Goal: Task Accomplishment & Management: Use online tool/utility

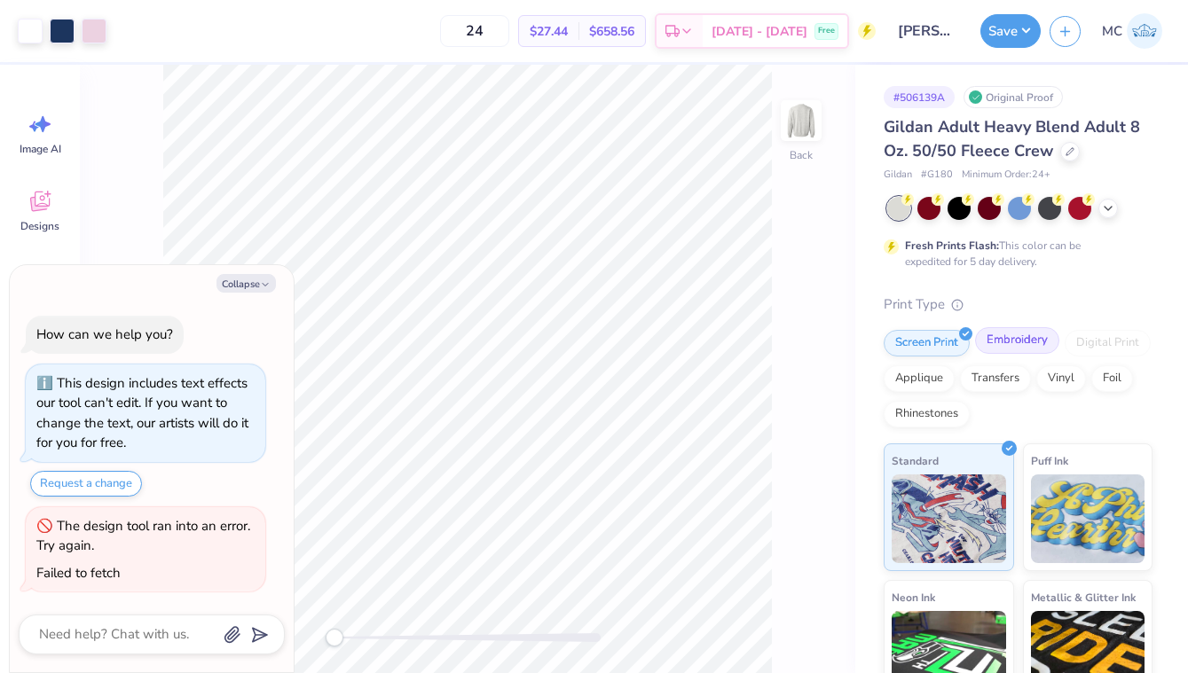
click at [1010, 342] on div "Embroidery" at bounding box center [1017, 340] width 84 height 27
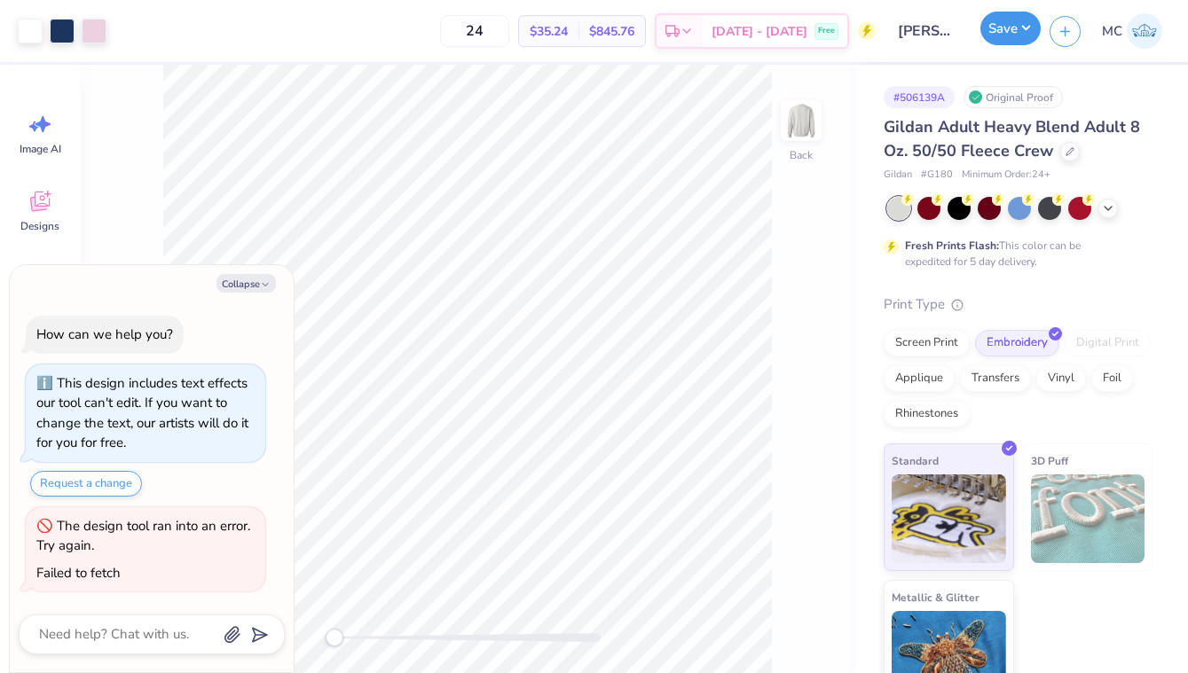
click at [1010, 34] on button "Save" at bounding box center [1010, 29] width 60 height 34
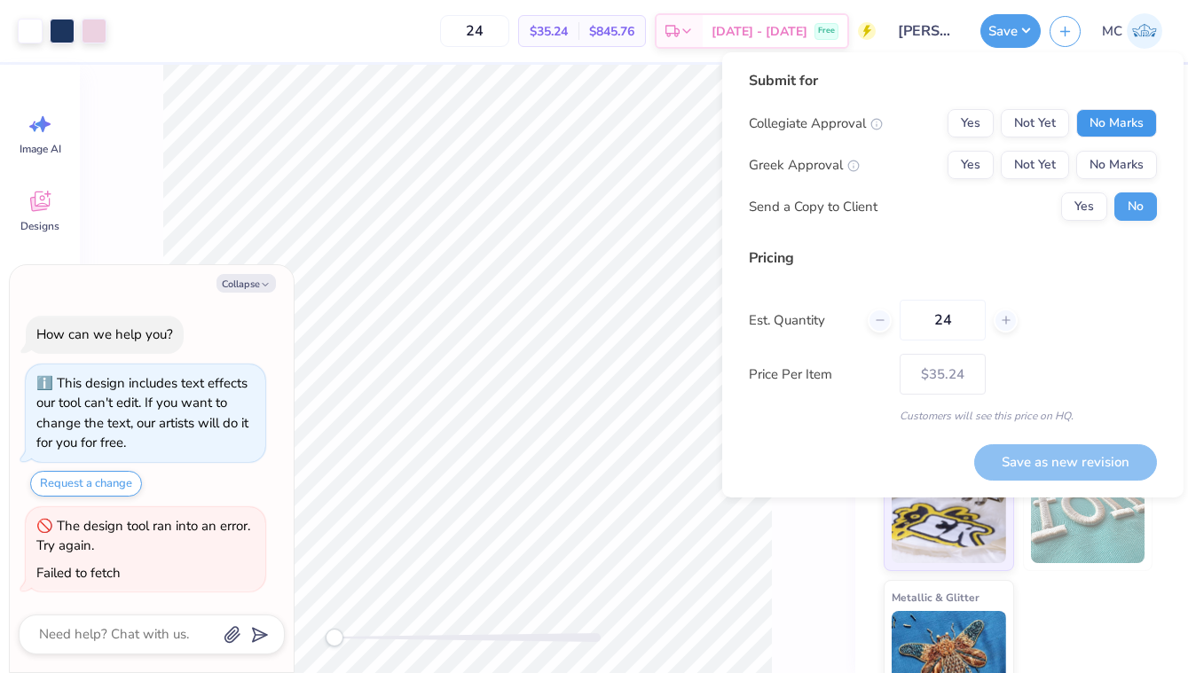
click at [1099, 126] on button "No Marks" at bounding box center [1116, 123] width 81 height 28
click at [1096, 167] on button "No Marks" at bounding box center [1116, 165] width 81 height 28
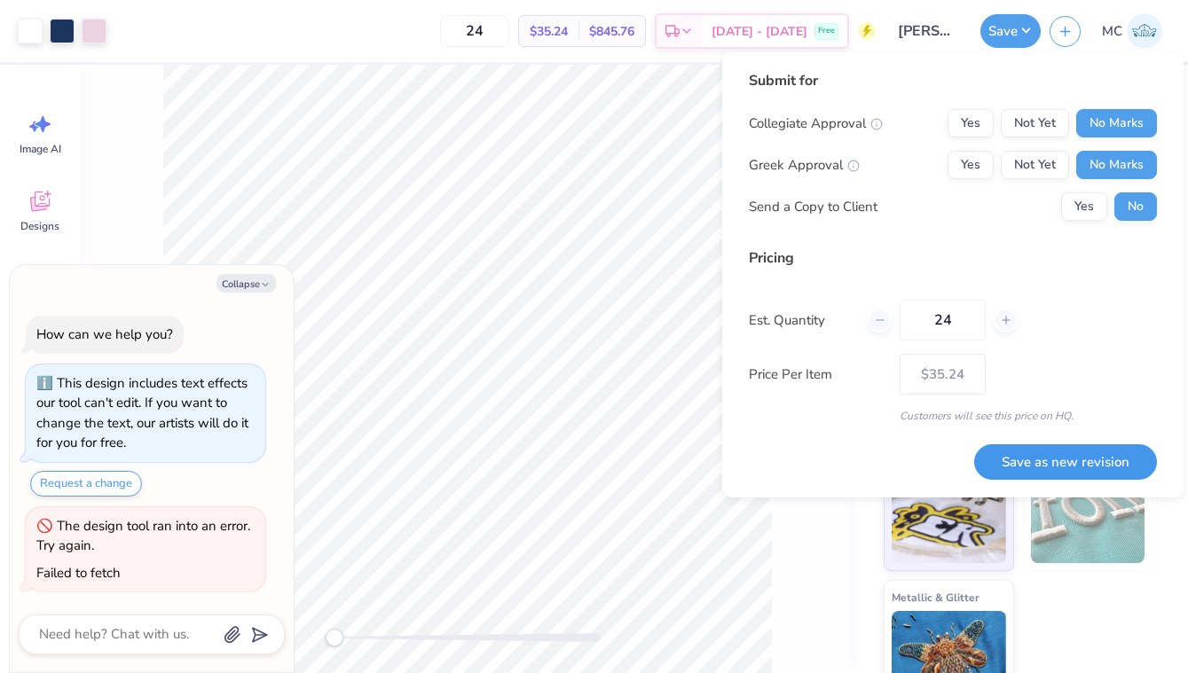
click at [1055, 463] on button "Save as new revision" at bounding box center [1065, 462] width 183 height 36
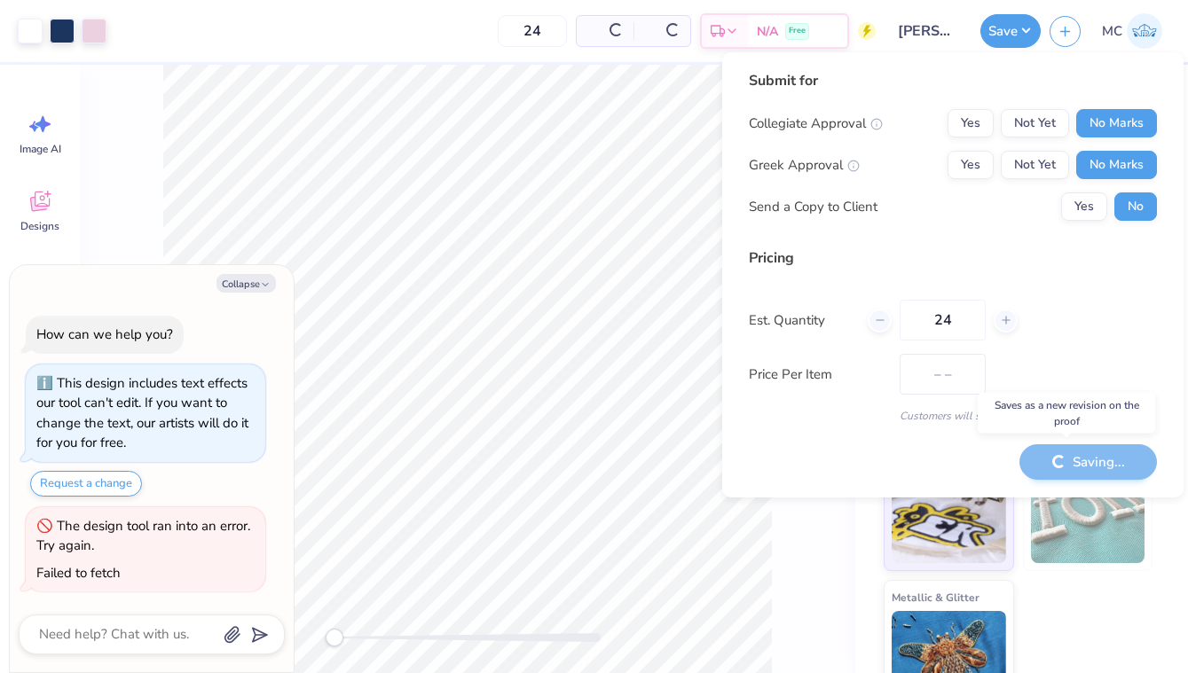
type textarea "x"
type input "– –"
type textarea "x"
type input "$35.24"
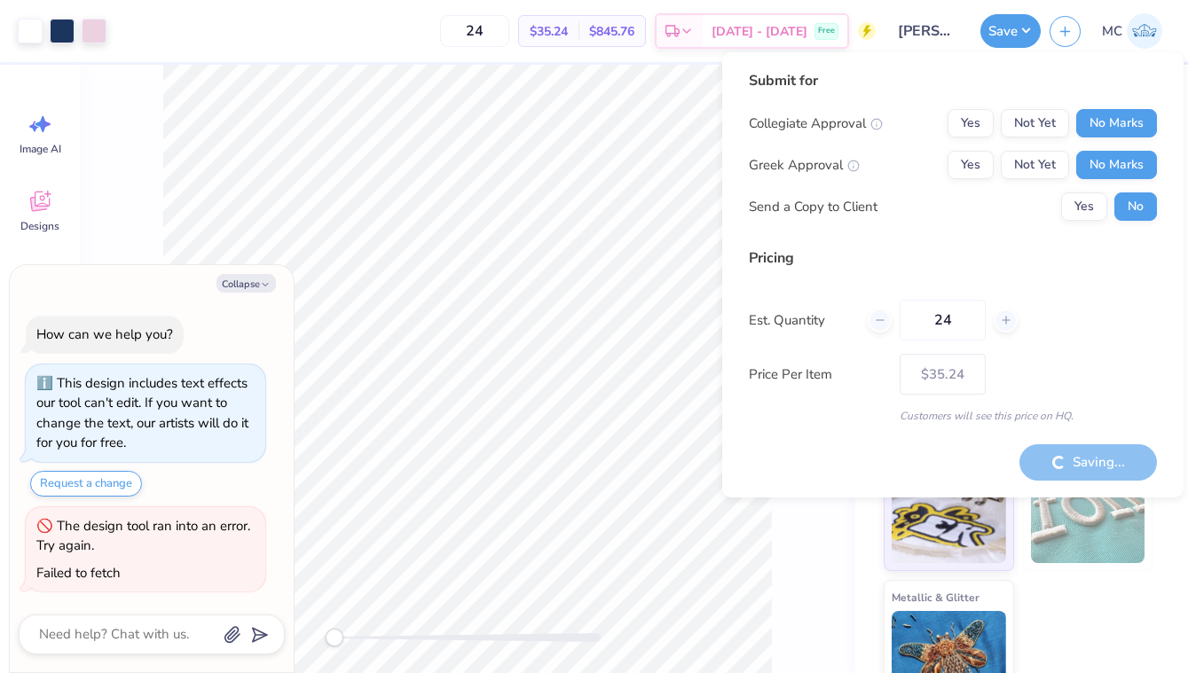
type textarea "x"
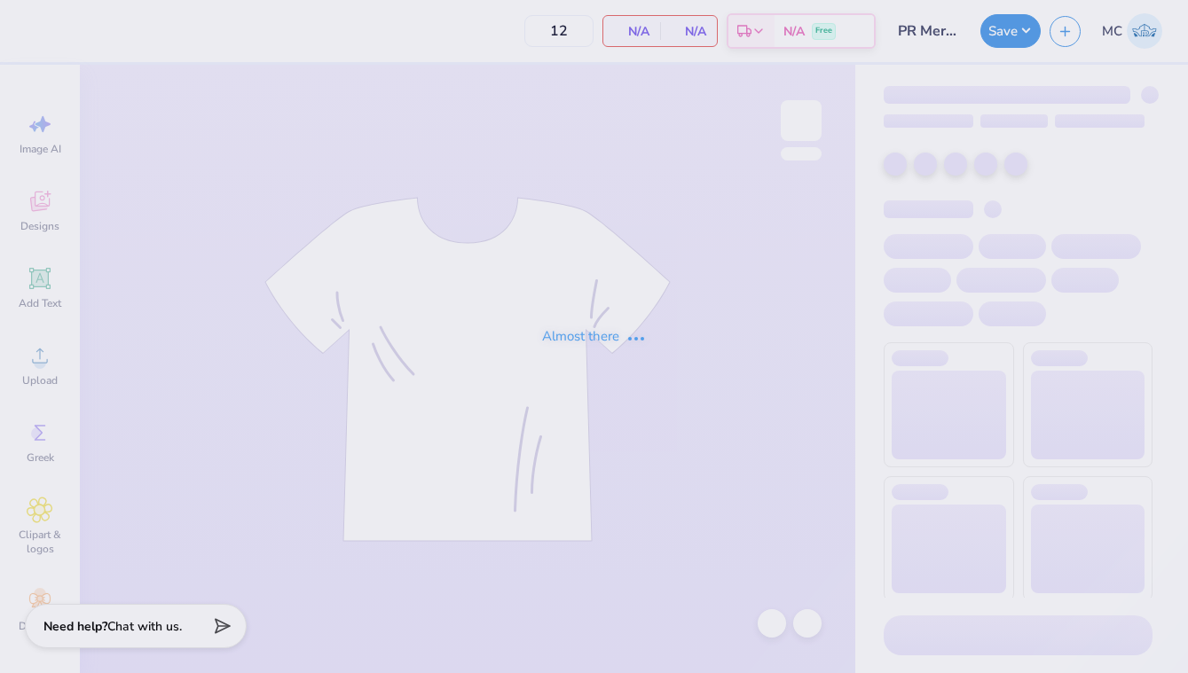
type input "PR Merch"
type input "24"
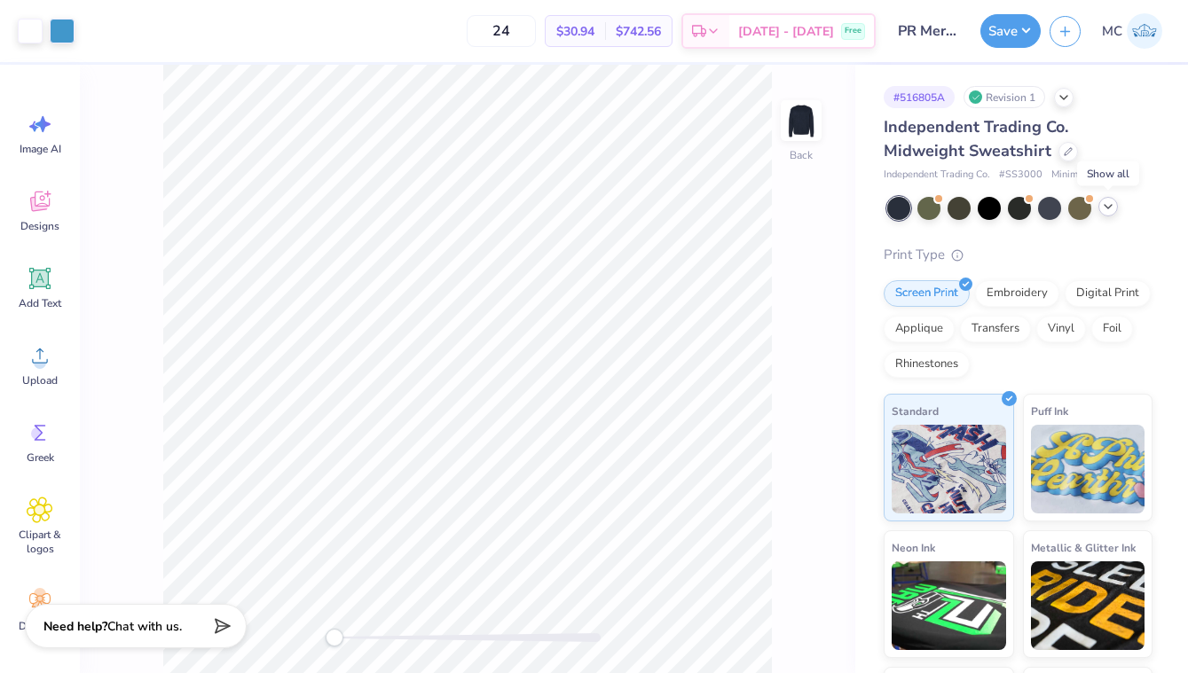
click at [1104, 208] on icon at bounding box center [1108, 207] width 14 height 14
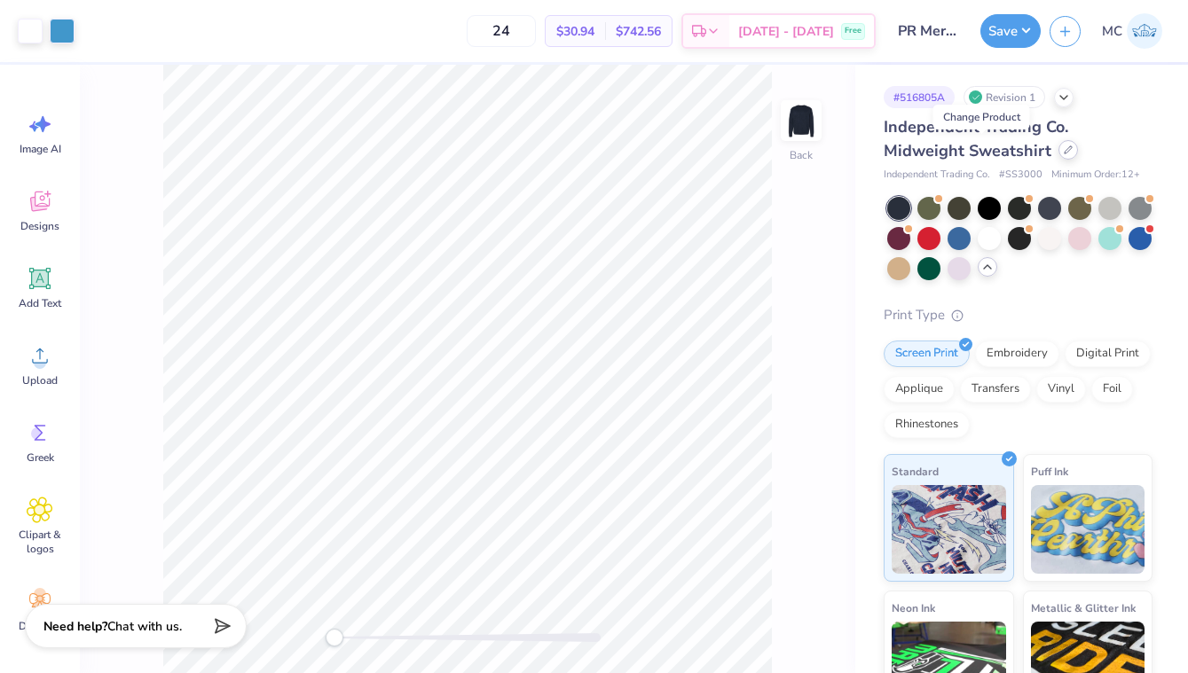
click at [1064, 153] on icon at bounding box center [1068, 149] width 9 height 9
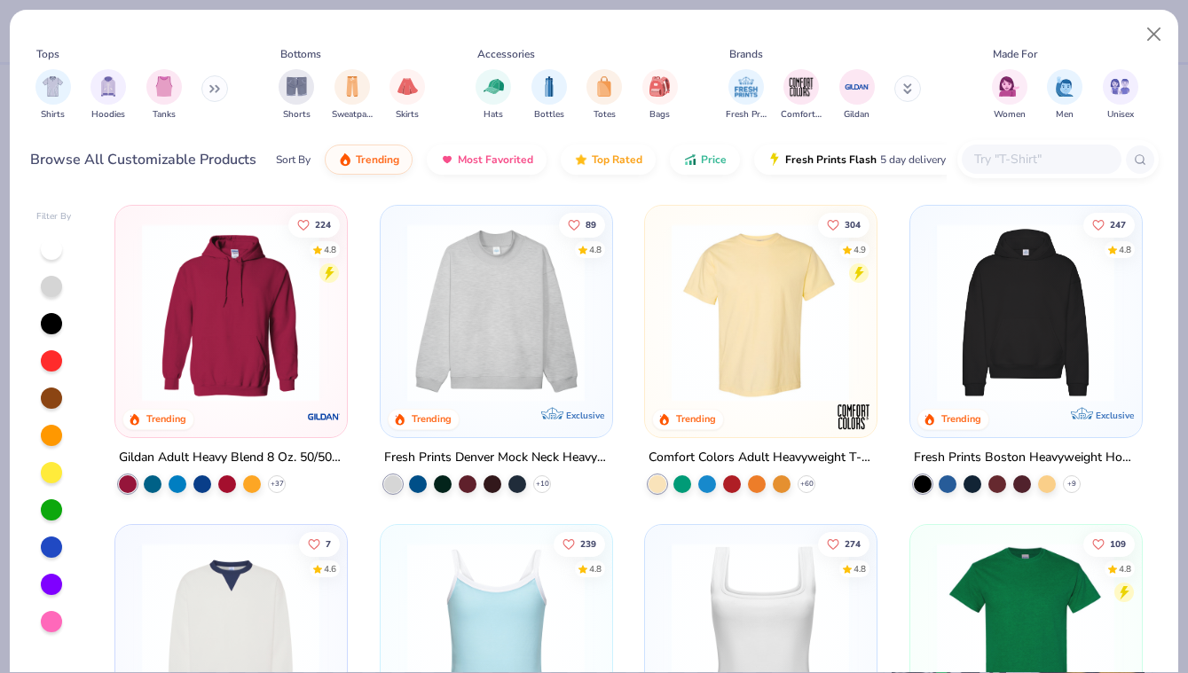
click at [1025, 156] on input "text" at bounding box center [1040, 159] width 137 height 20
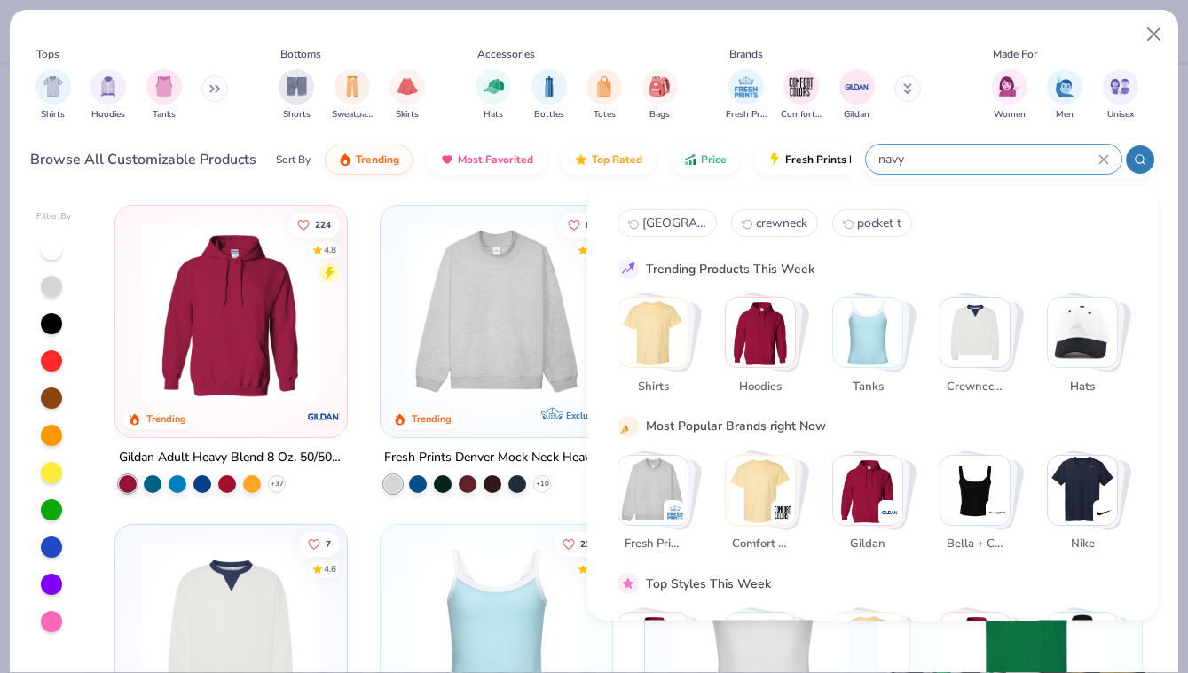
type input "navy"
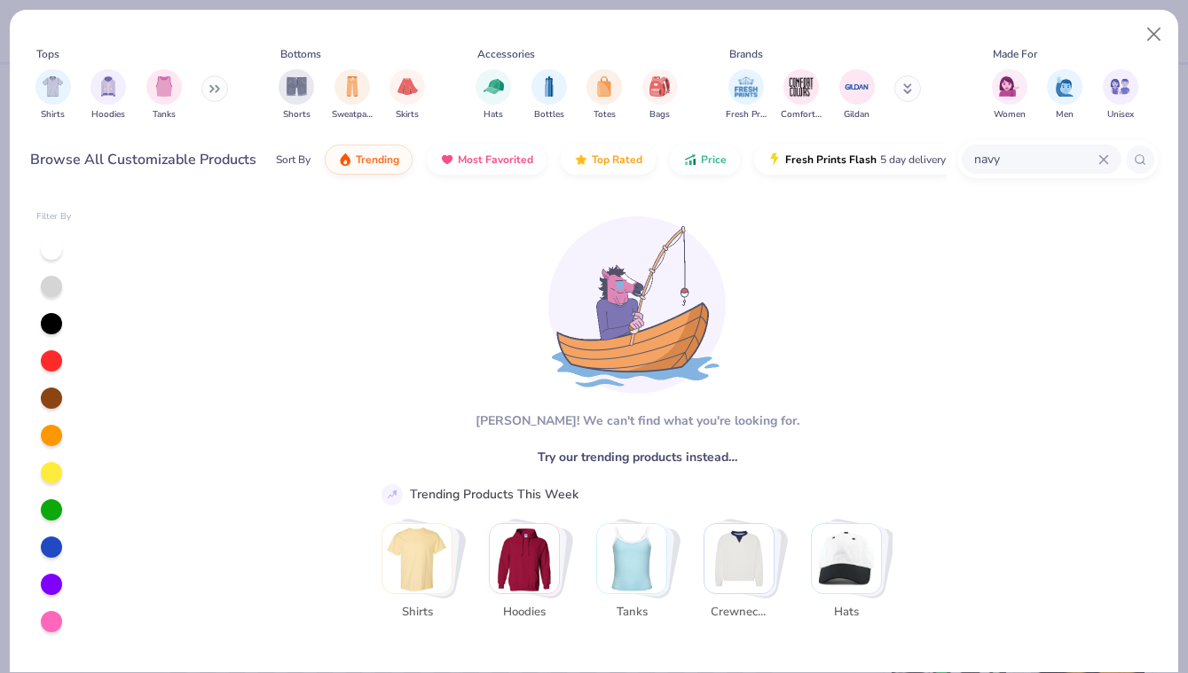
click at [1106, 156] on icon at bounding box center [1103, 159] width 8 height 8
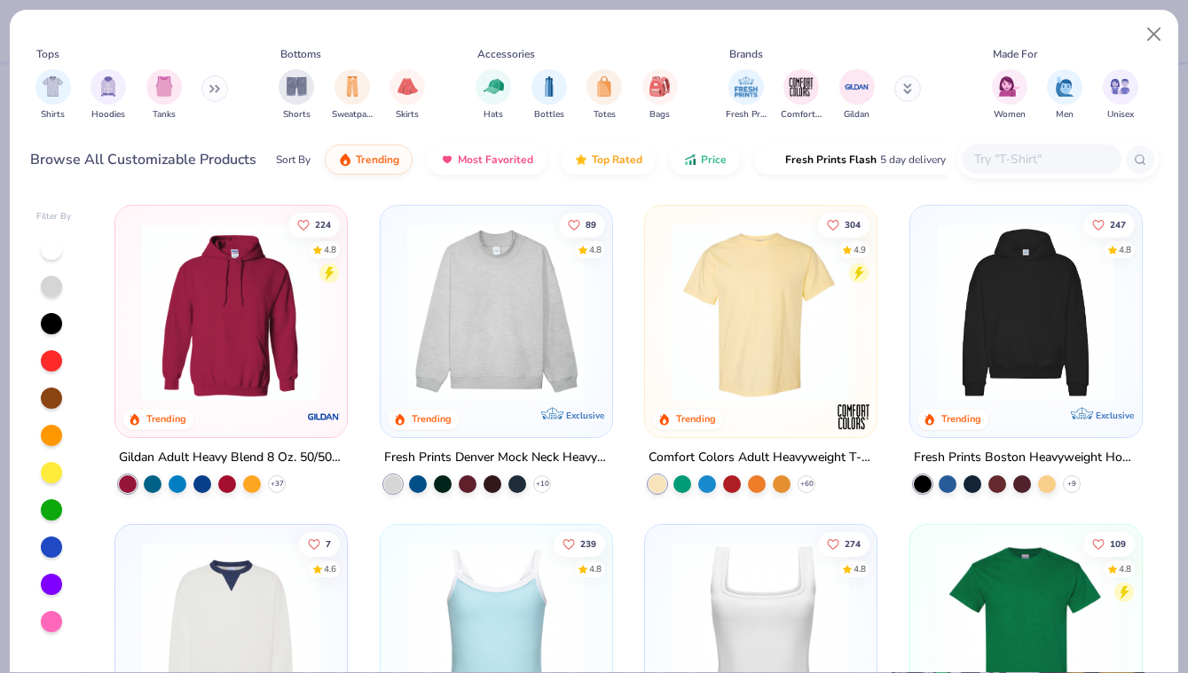
click at [216, 85] on icon at bounding box center [214, 88] width 11 height 9
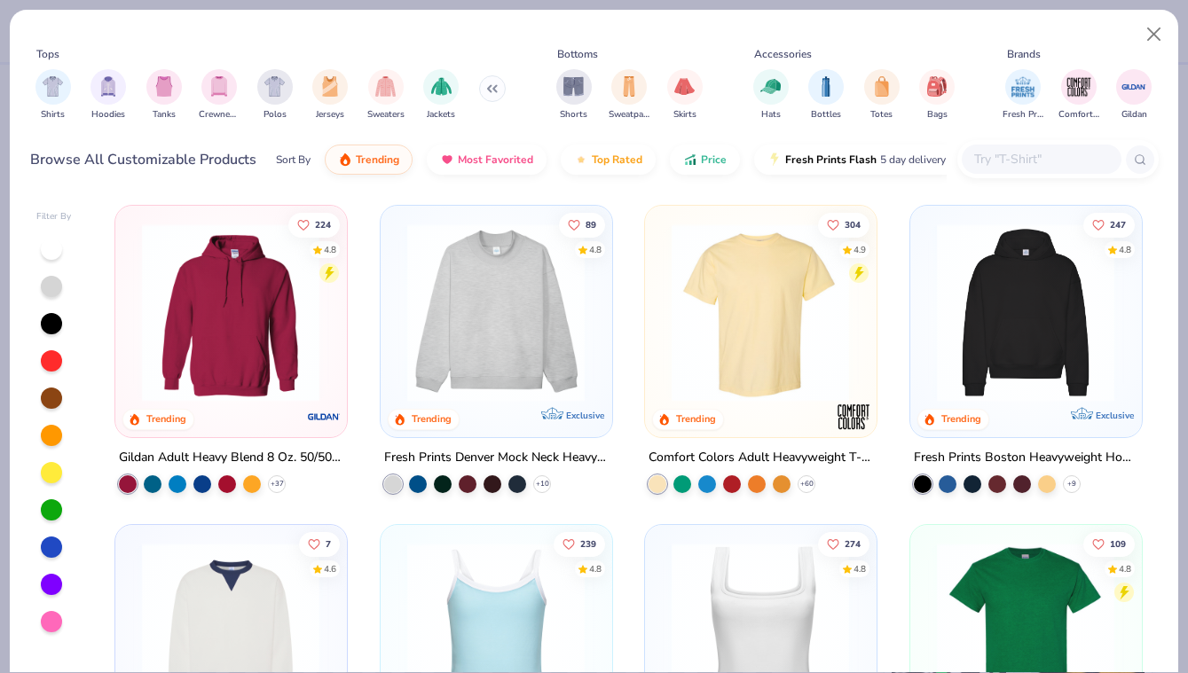
click at [216, 85] on img "filter for Crewnecks" at bounding box center [219, 86] width 20 height 20
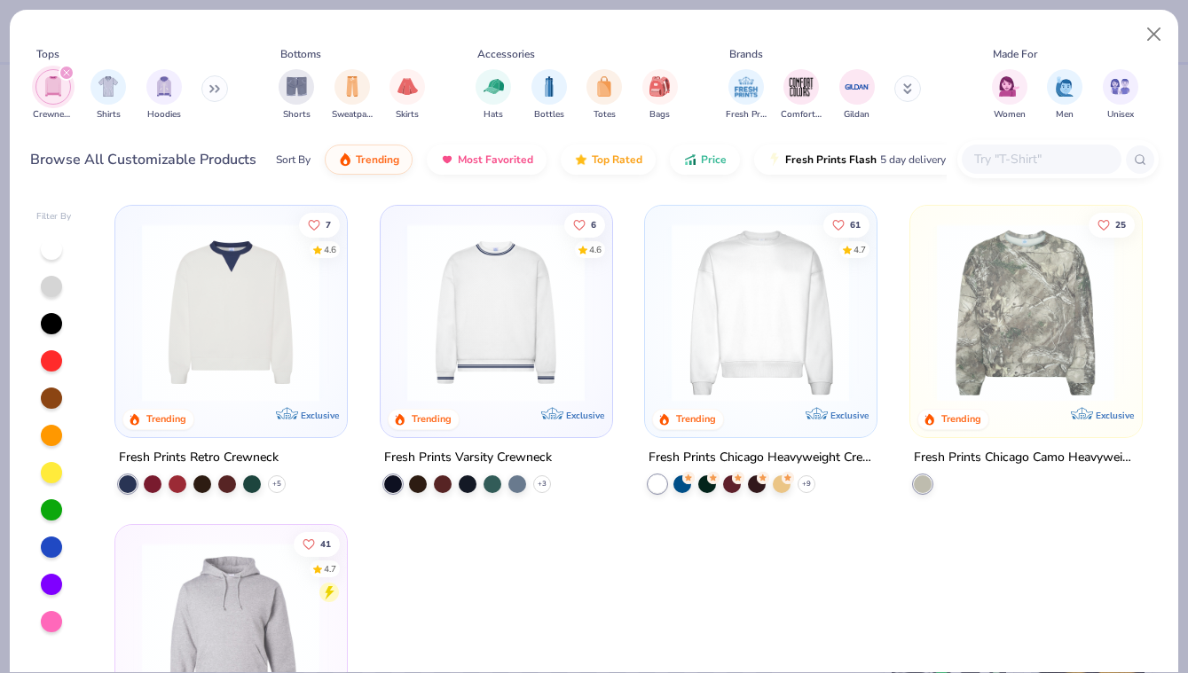
click at [754, 299] on img at bounding box center [760, 313] width 195 height 178
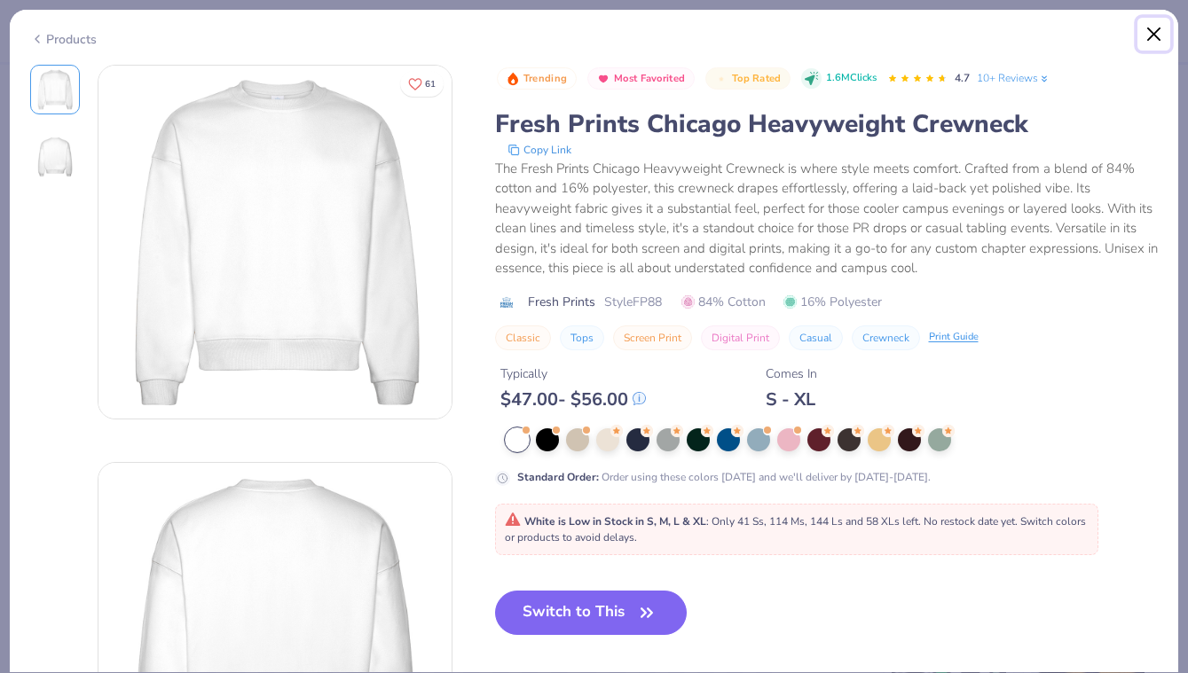
click at [1150, 35] on button "Close" at bounding box center [1154, 35] width 34 height 34
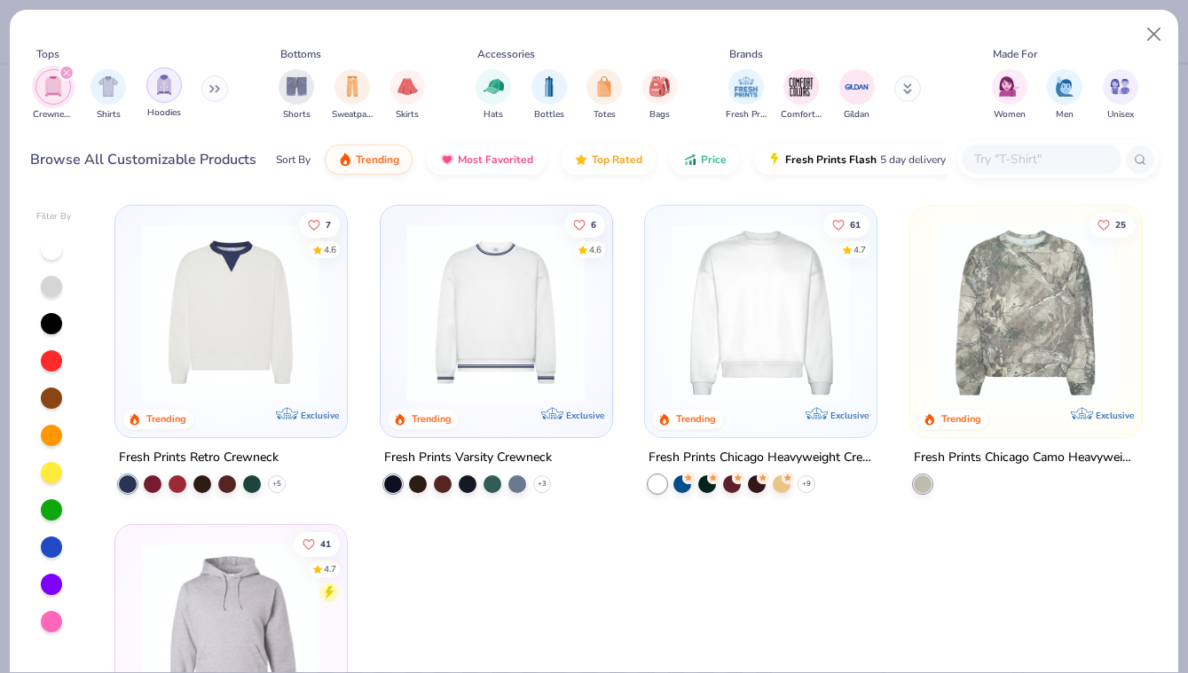
click at [157, 98] on div "filter for Hoodies" at bounding box center [163, 84] width 35 height 35
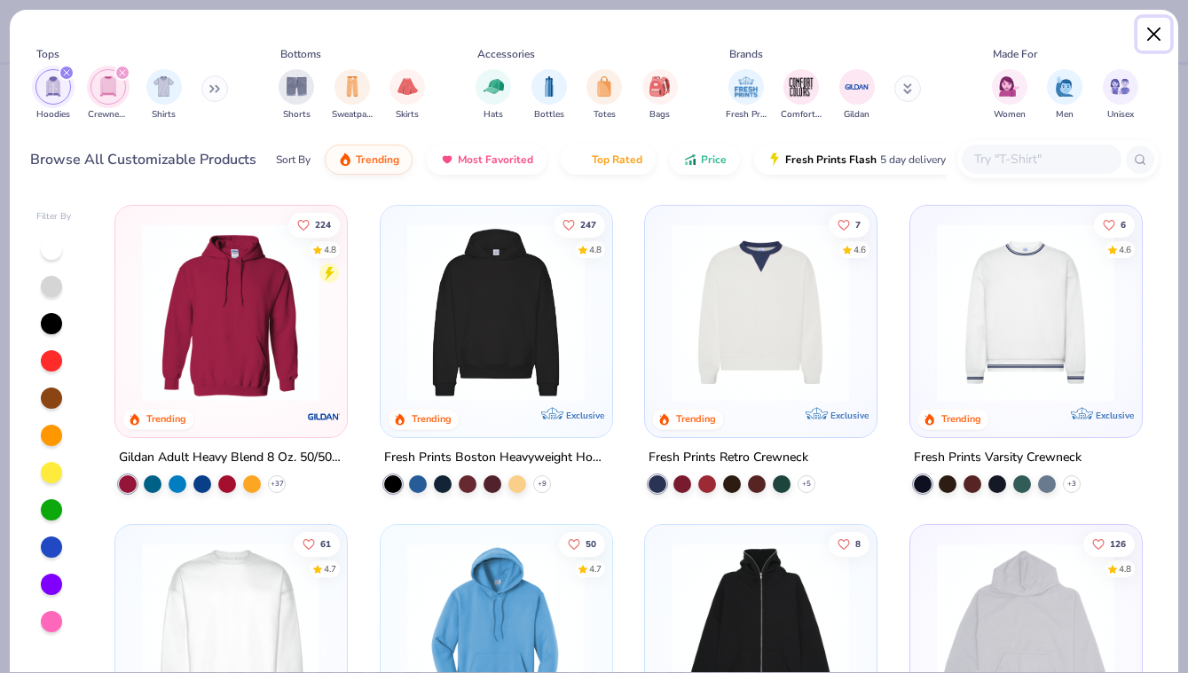
click at [1155, 29] on button "Close" at bounding box center [1154, 35] width 34 height 34
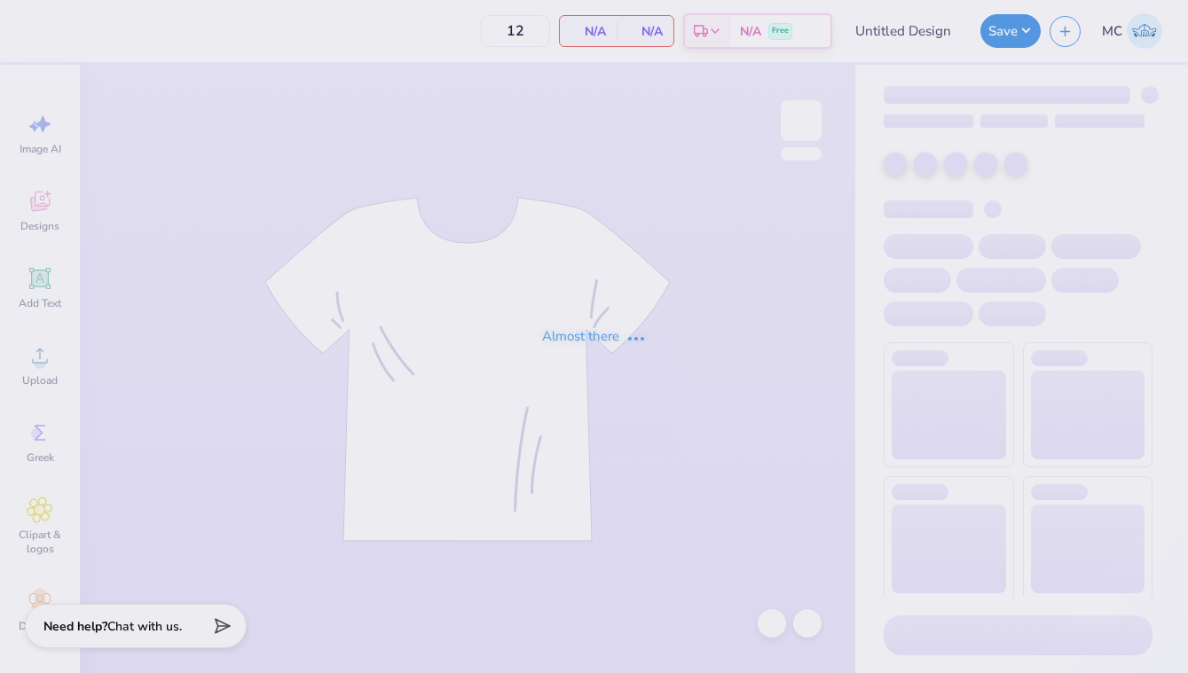
type input "PR Merch"
type input "24"
